Goal: Ask a question

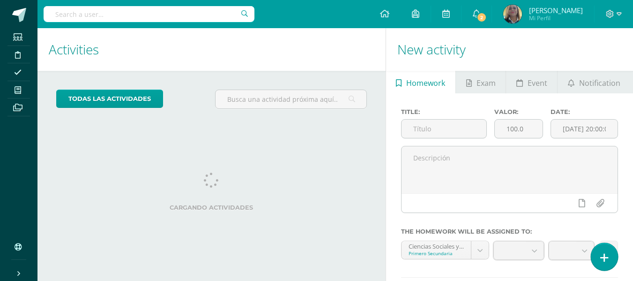
click at [603, 253] on icon at bounding box center [604, 257] width 8 height 11
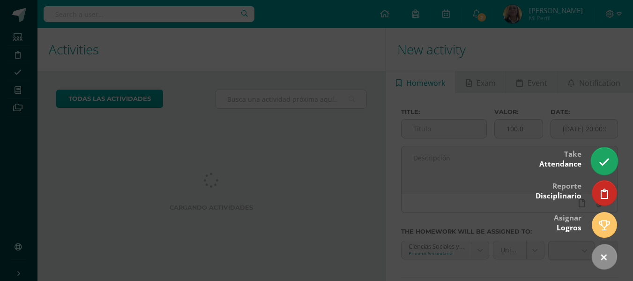
click at [599, 161] on icon at bounding box center [604, 161] width 11 height 11
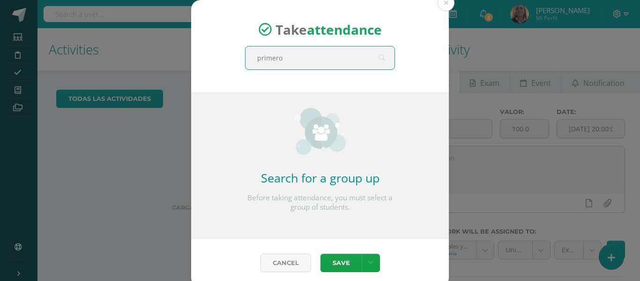
type input "primero b"
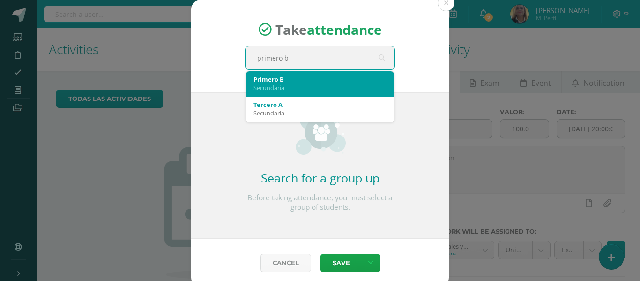
click at [285, 85] on div "Secundaria" at bounding box center [319, 87] width 133 height 8
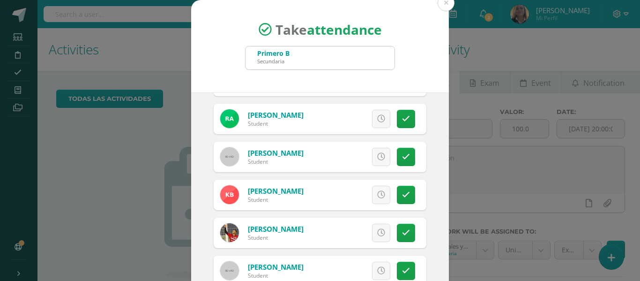
scroll to position [92, 0]
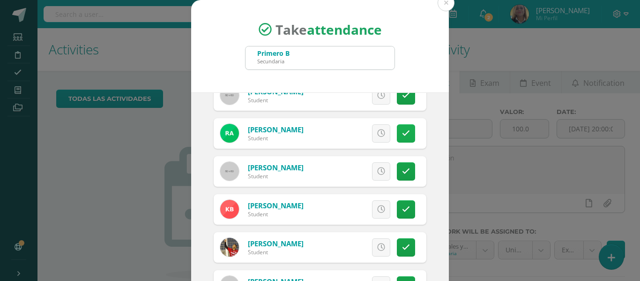
click at [402, 130] on icon at bounding box center [406, 133] width 8 height 8
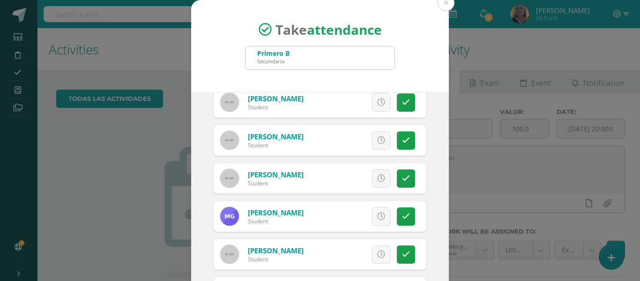
scroll to position [651, 0]
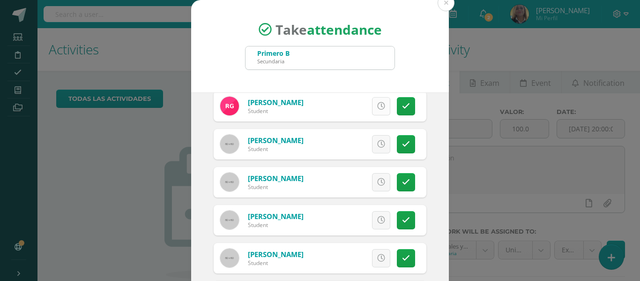
click at [377, 106] on icon at bounding box center [381, 106] width 8 height 8
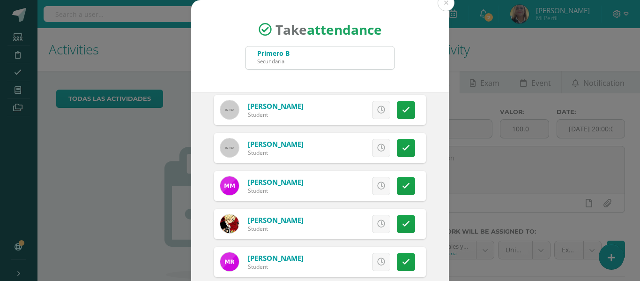
scroll to position [975, 0]
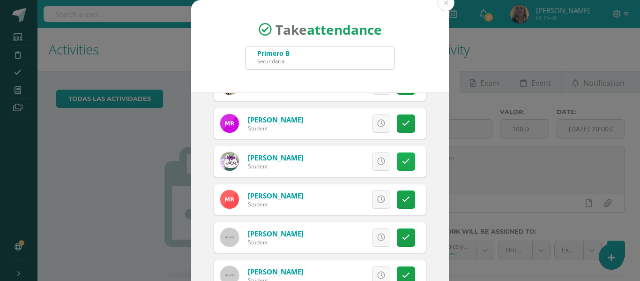
click at [402, 161] on icon at bounding box center [406, 161] width 8 height 8
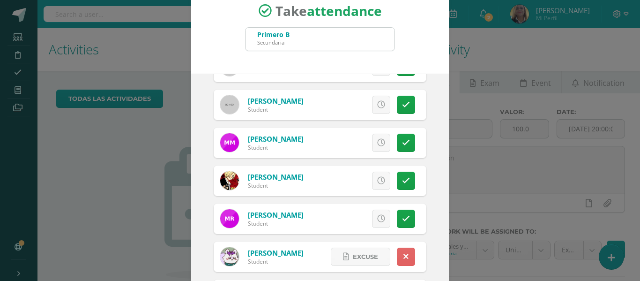
scroll to position [74, 0]
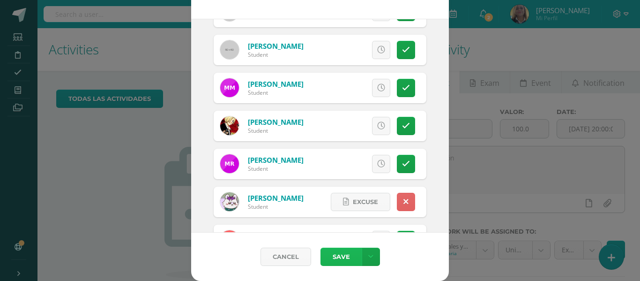
click at [336, 255] on button "Save" at bounding box center [340, 256] width 41 height 18
